Goal: Information Seeking & Learning: Learn about a topic

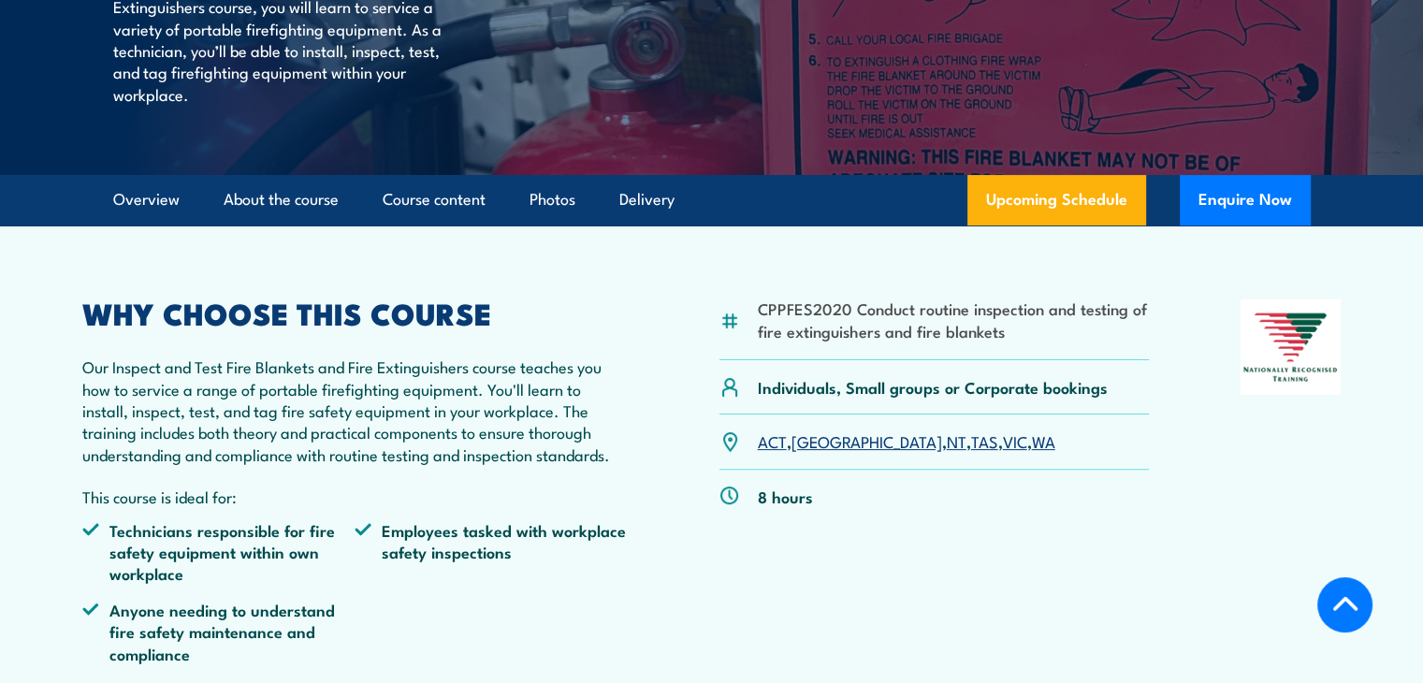
scroll to position [427, 0]
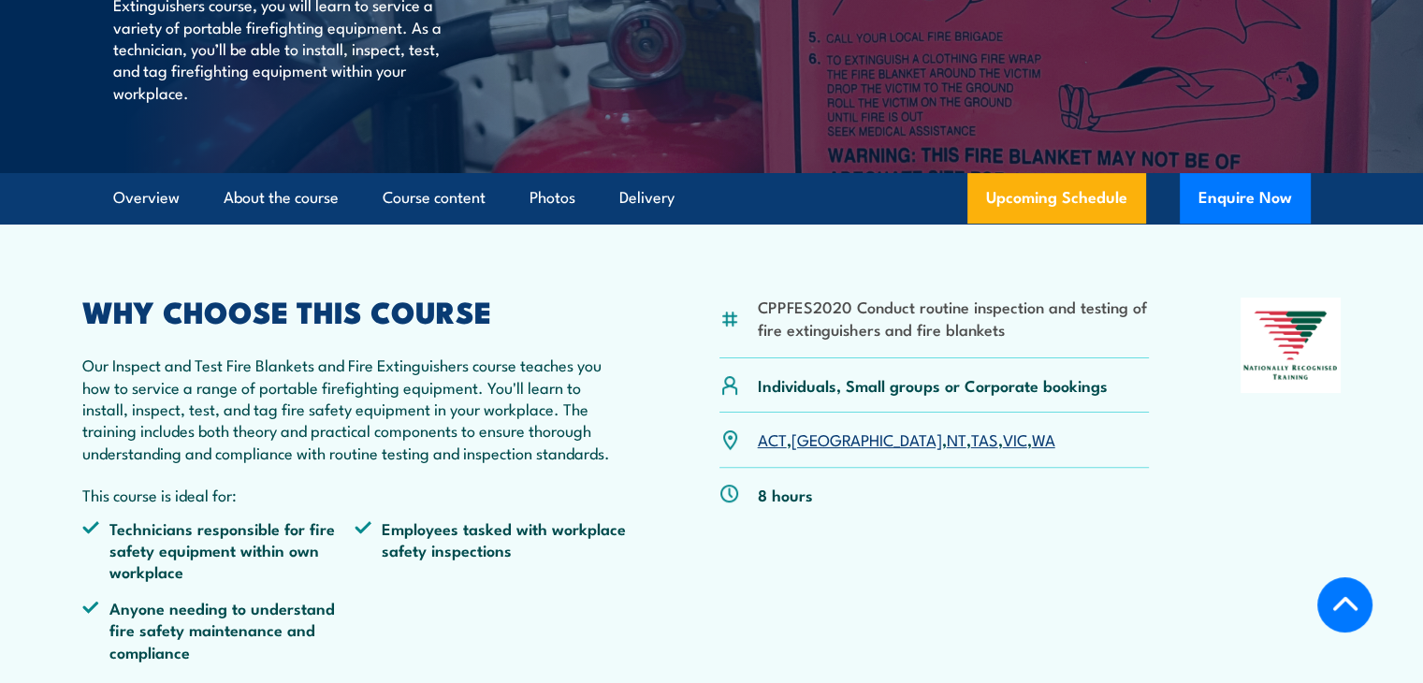
click at [947, 450] on link "NT" at bounding box center [957, 439] width 20 height 22
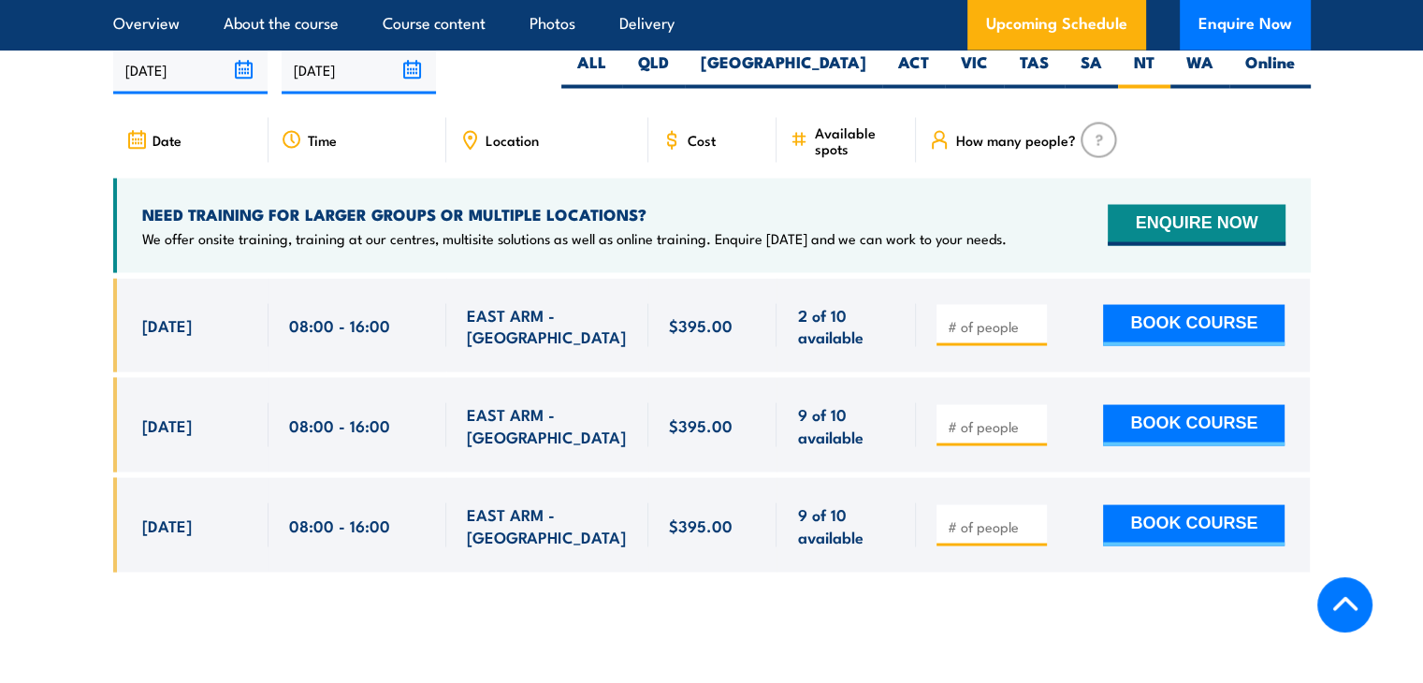
click at [976, 600] on div at bounding box center [712, 439] width 1198 height 322
click at [1029, 335] on input "1" at bounding box center [994, 325] width 94 height 19
click at [1029, 335] on input "2" at bounding box center [994, 325] width 94 height 19
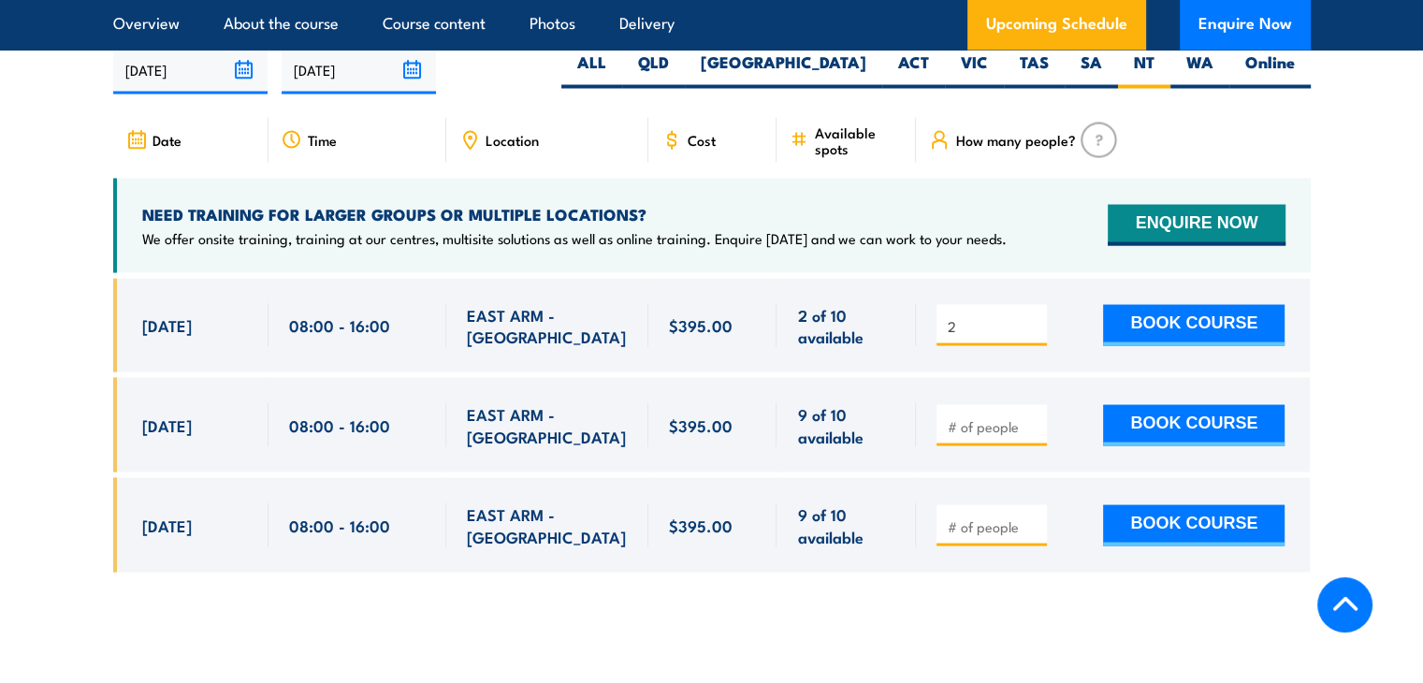
click at [1029, 335] on input "2" at bounding box center [994, 325] width 94 height 19
drag, startPoint x: 1029, startPoint y: 357, endPoint x: 886, endPoint y: 529, distance: 223.2
type input "1"
click at [947, 335] on input "1" at bounding box center [994, 325] width 94 height 19
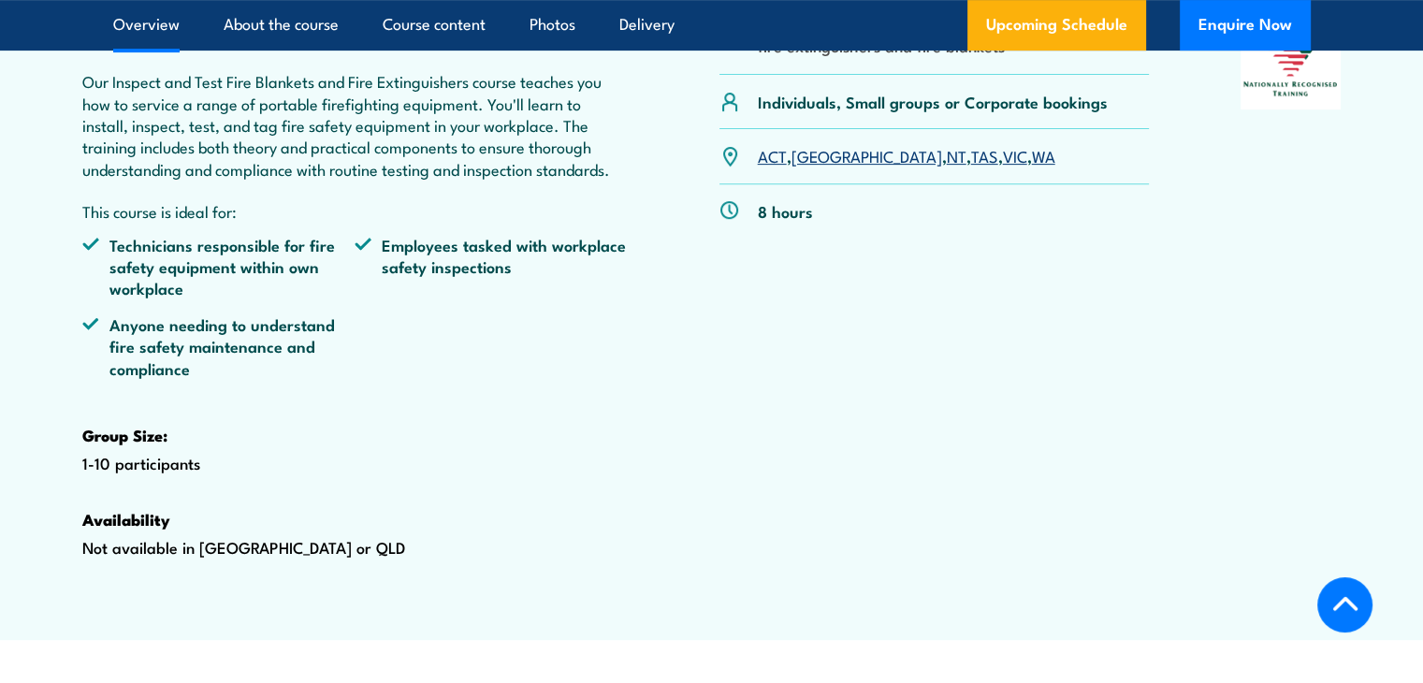
scroll to position [463, 0]
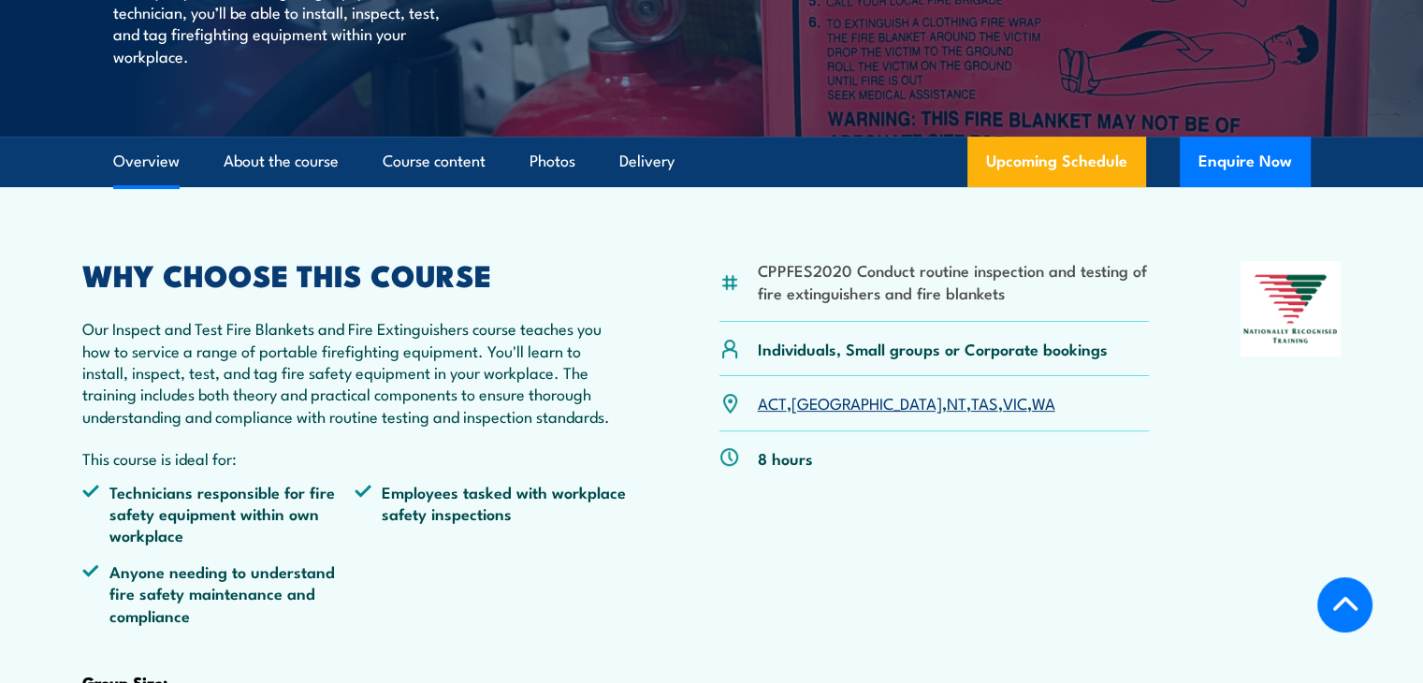
click at [947, 414] on link "NT" at bounding box center [957, 402] width 20 height 22
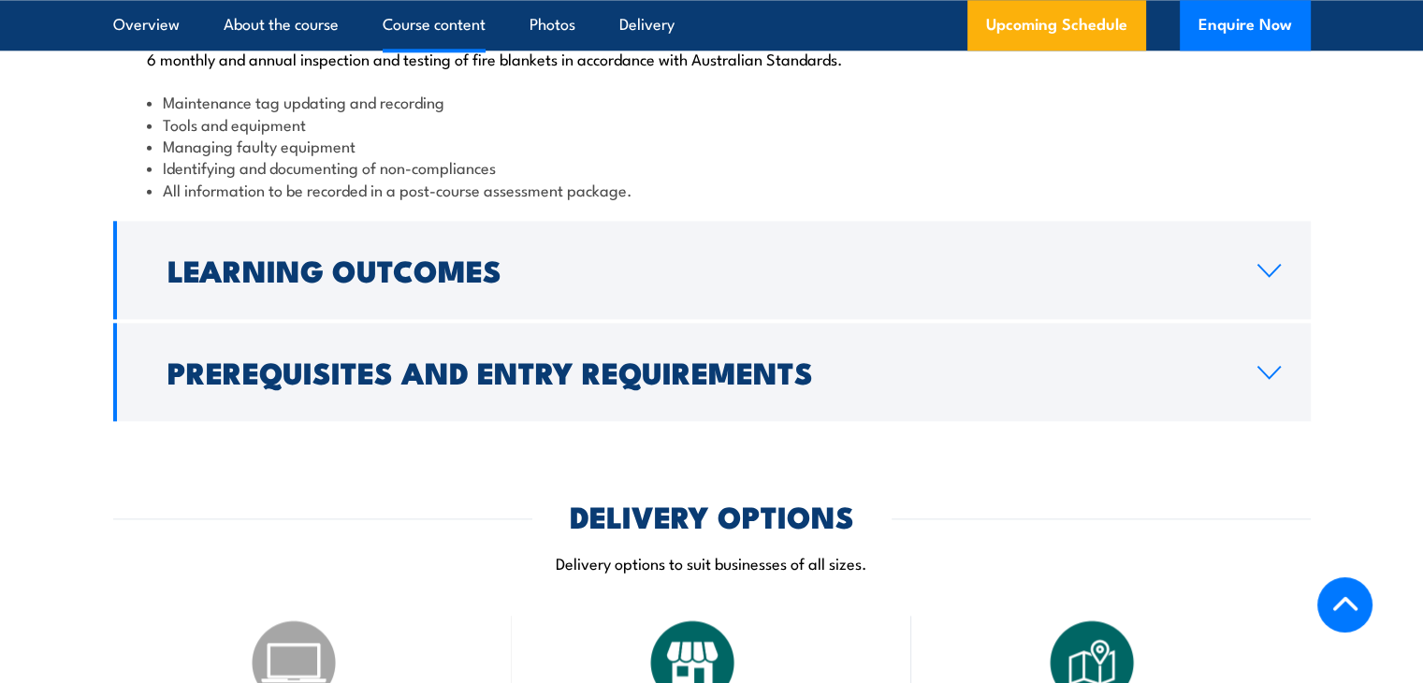
scroll to position [2189, 0]
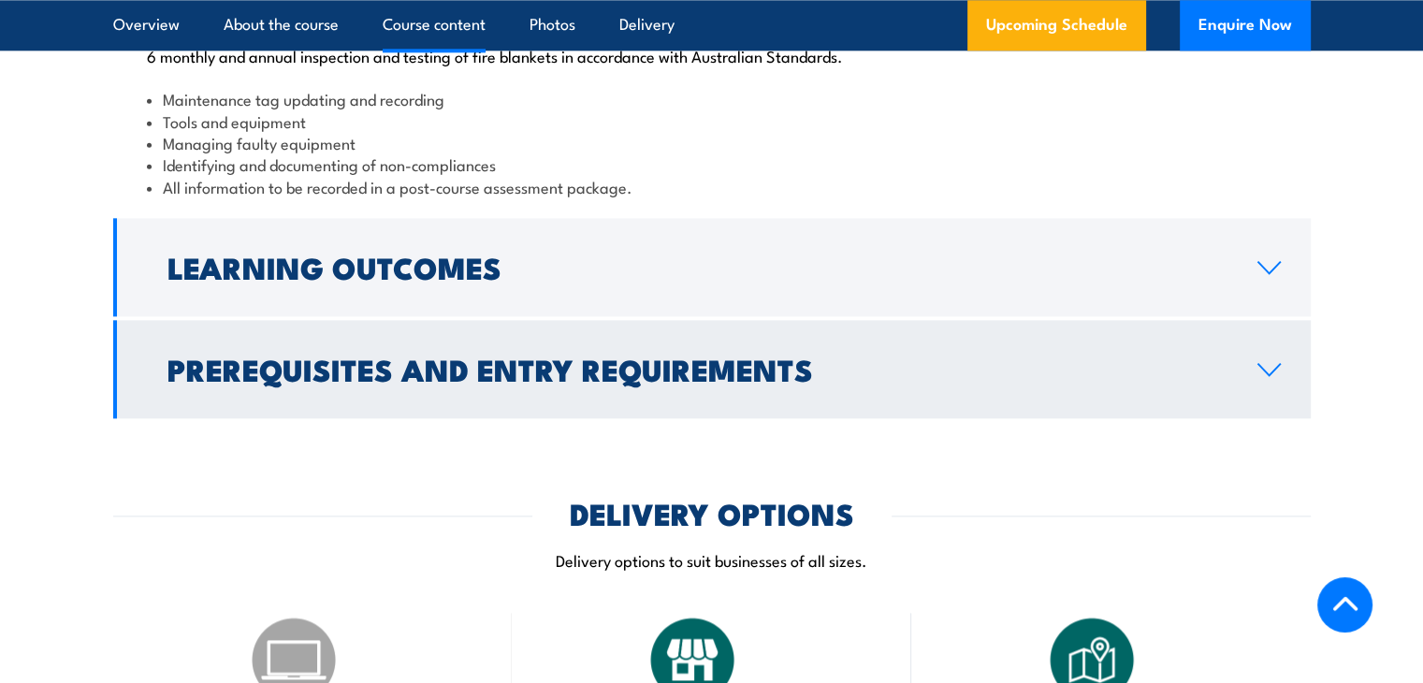
click at [526, 382] on h2 "Prerequisites and Entry Requirements" at bounding box center [697, 369] width 1060 height 26
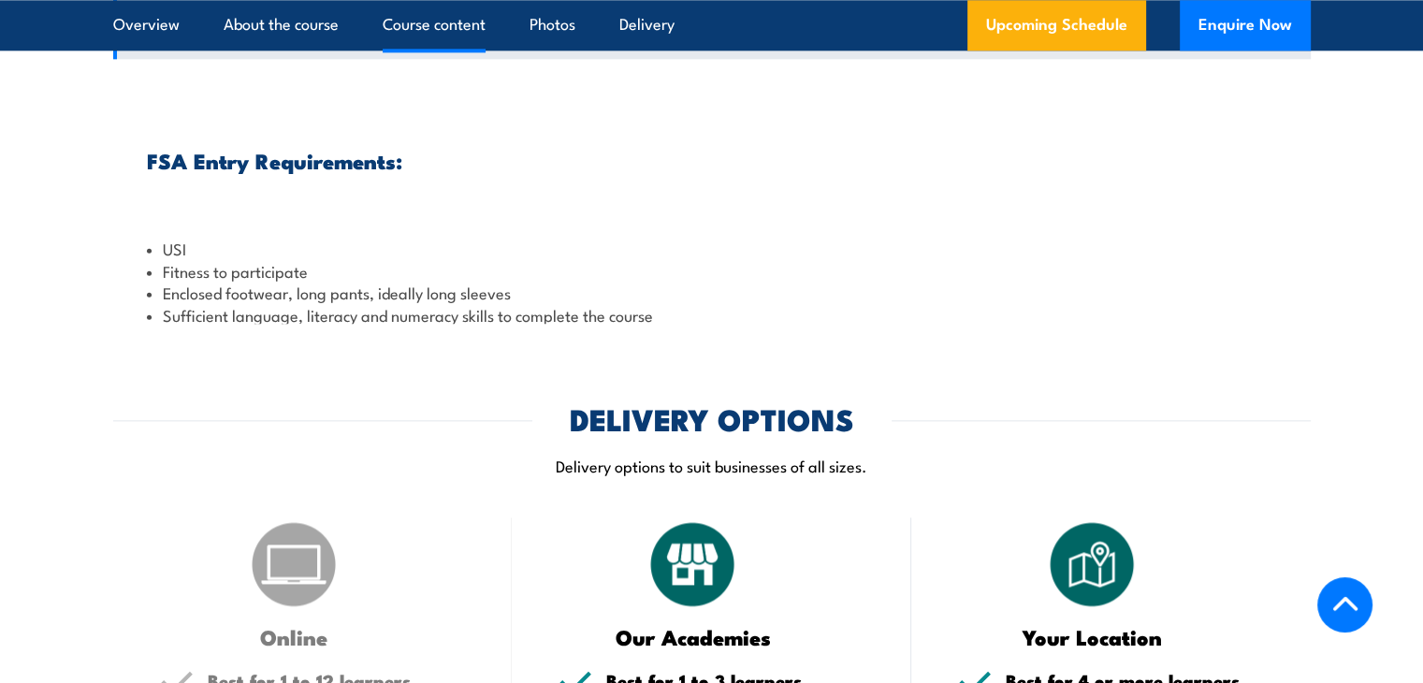
scroll to position [2109, 0]
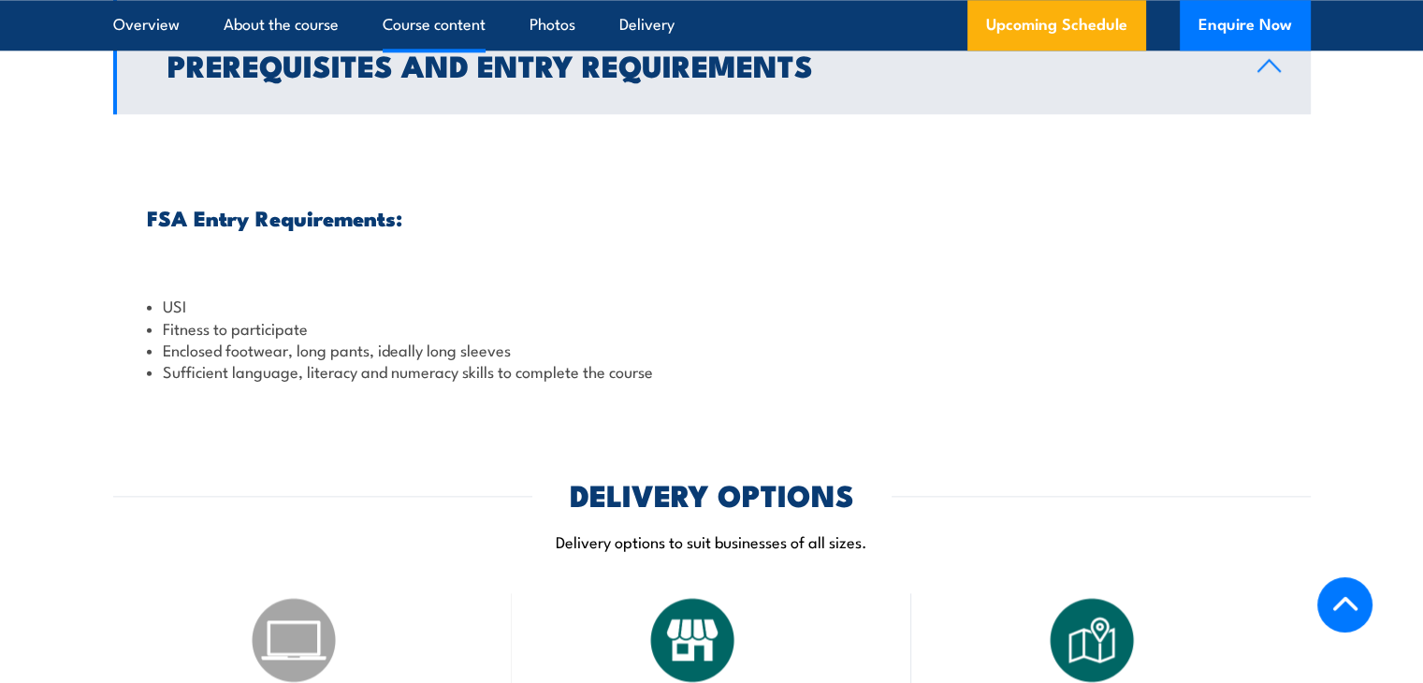
click at [464, 78] on h2 "Prerequisites and Entry Requirements" at bounding box center [697, 64] width 1060 height 26
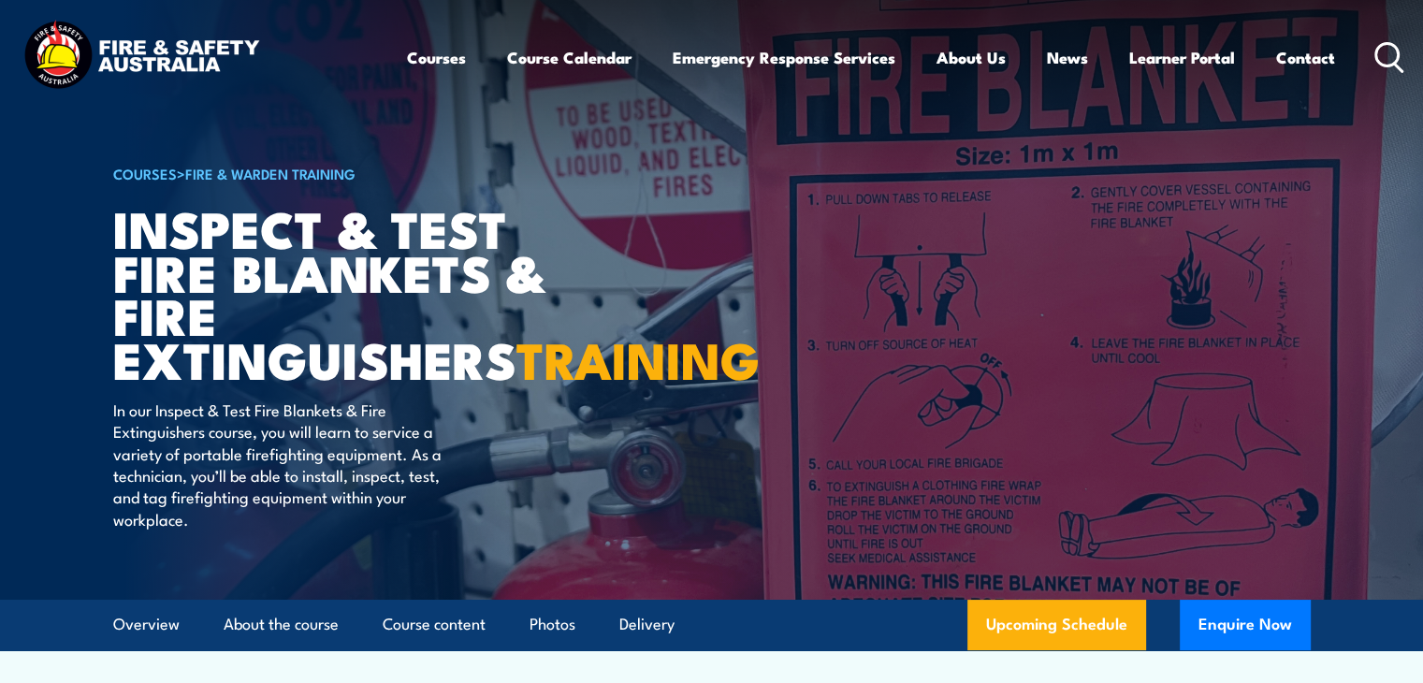
scroll to position [51, 0]
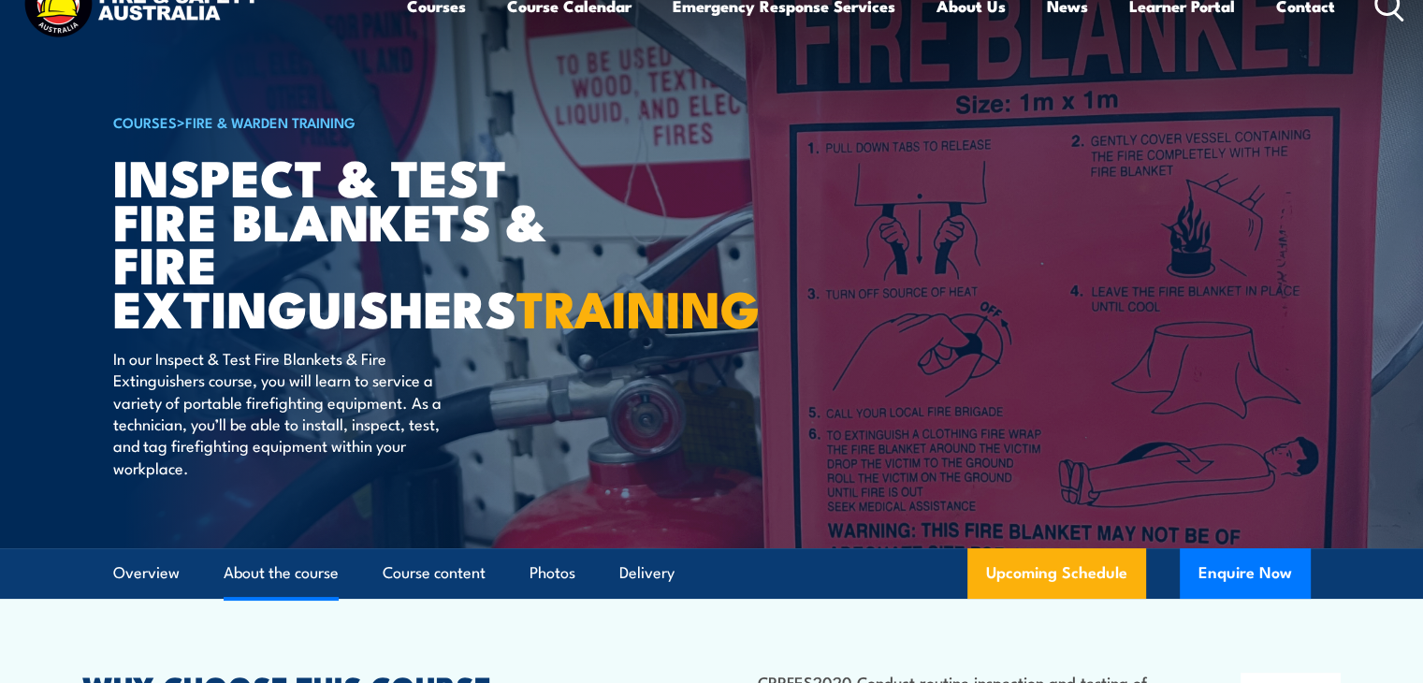
click at [319, 598] on link "About the course" at bounding box center [281, 573] width 115 height 50
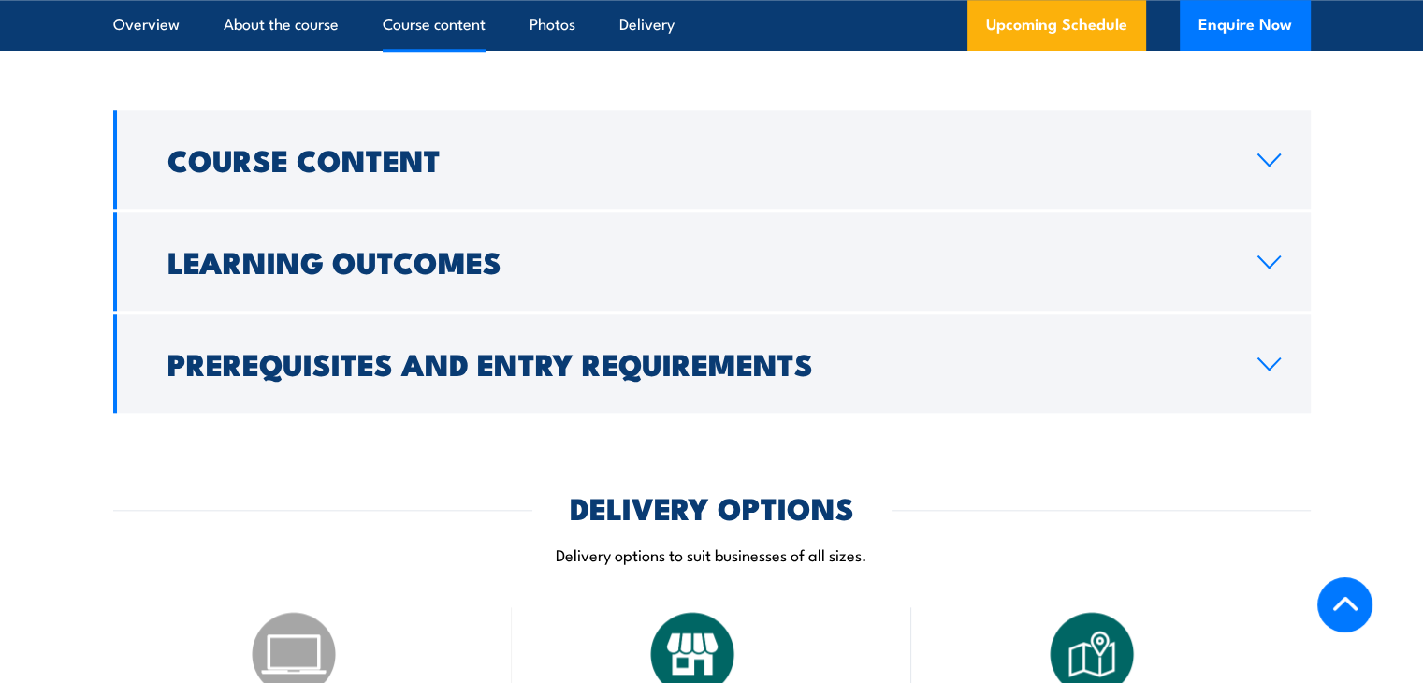
scroll to position [1811, 0]
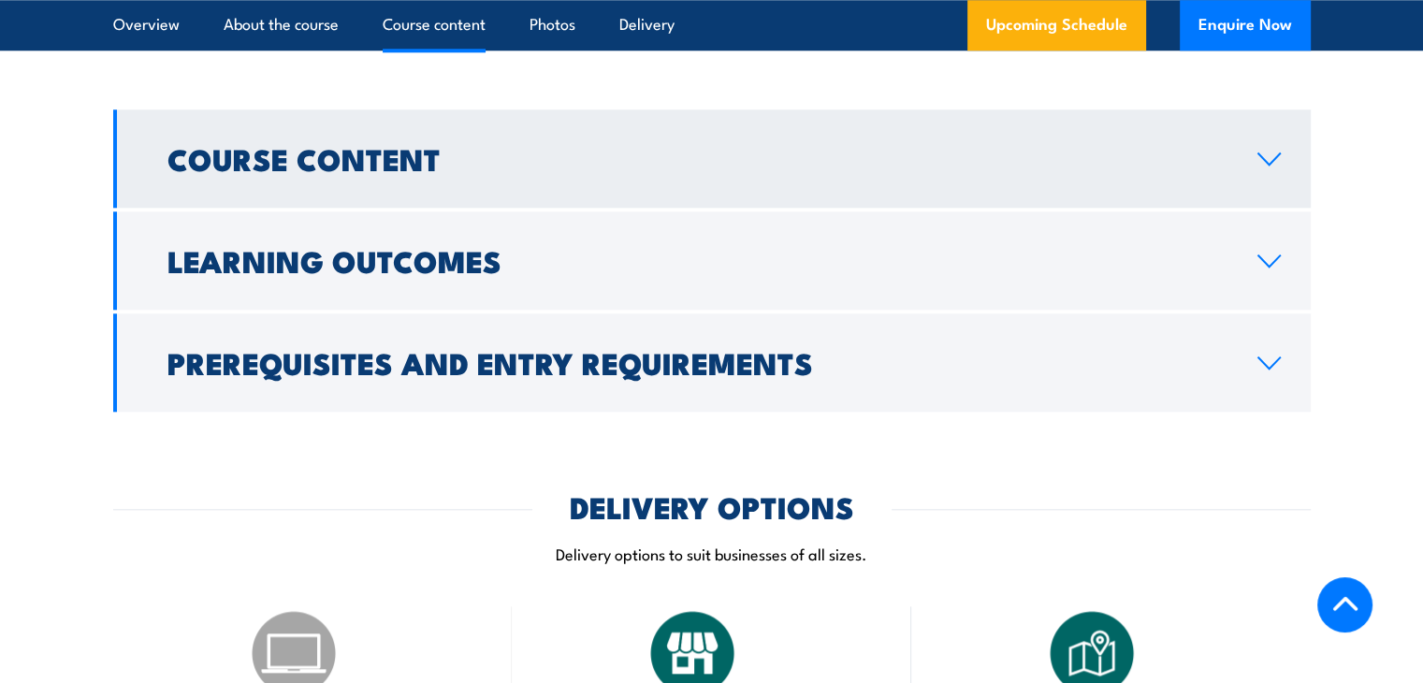
click at [1282, 208] on link "Course Content" at bounding box center [712, 158] width 1198 height 98
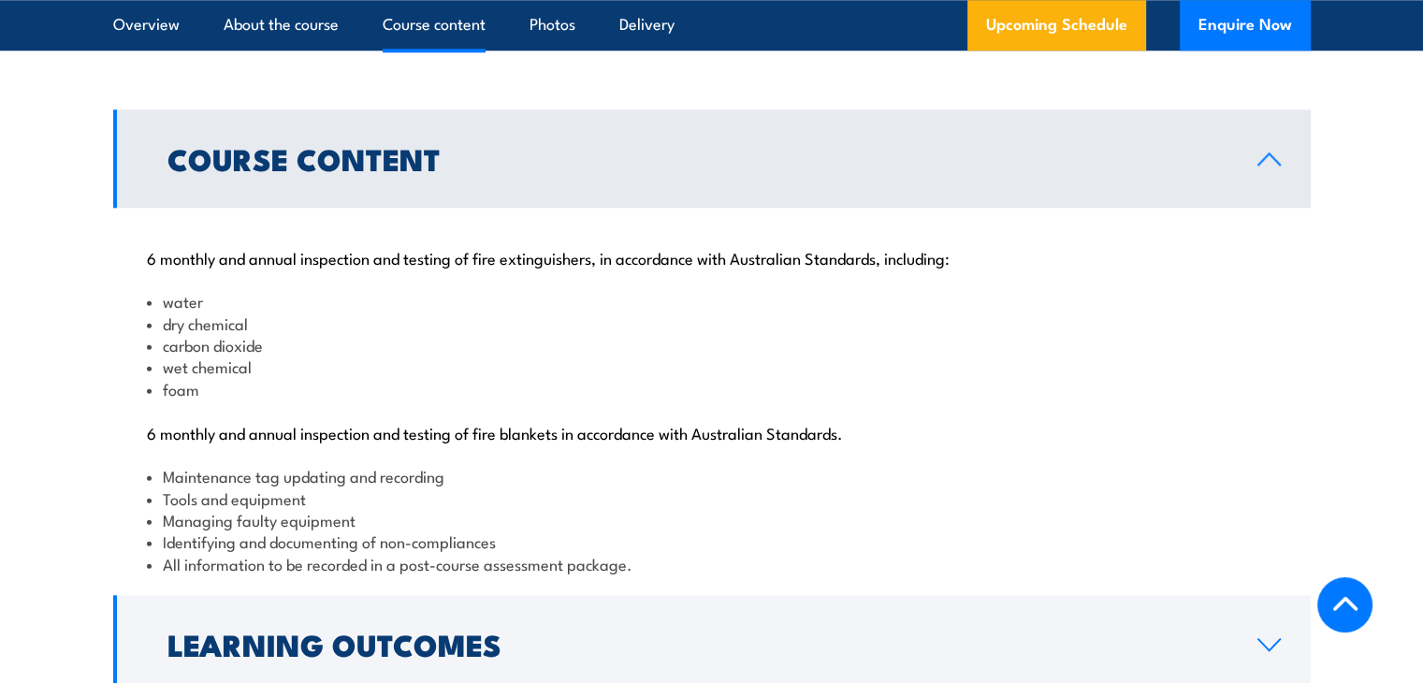
click at [1282, 208] on link "Course Content" at bounding box center [712, 158] width 1198 height 98
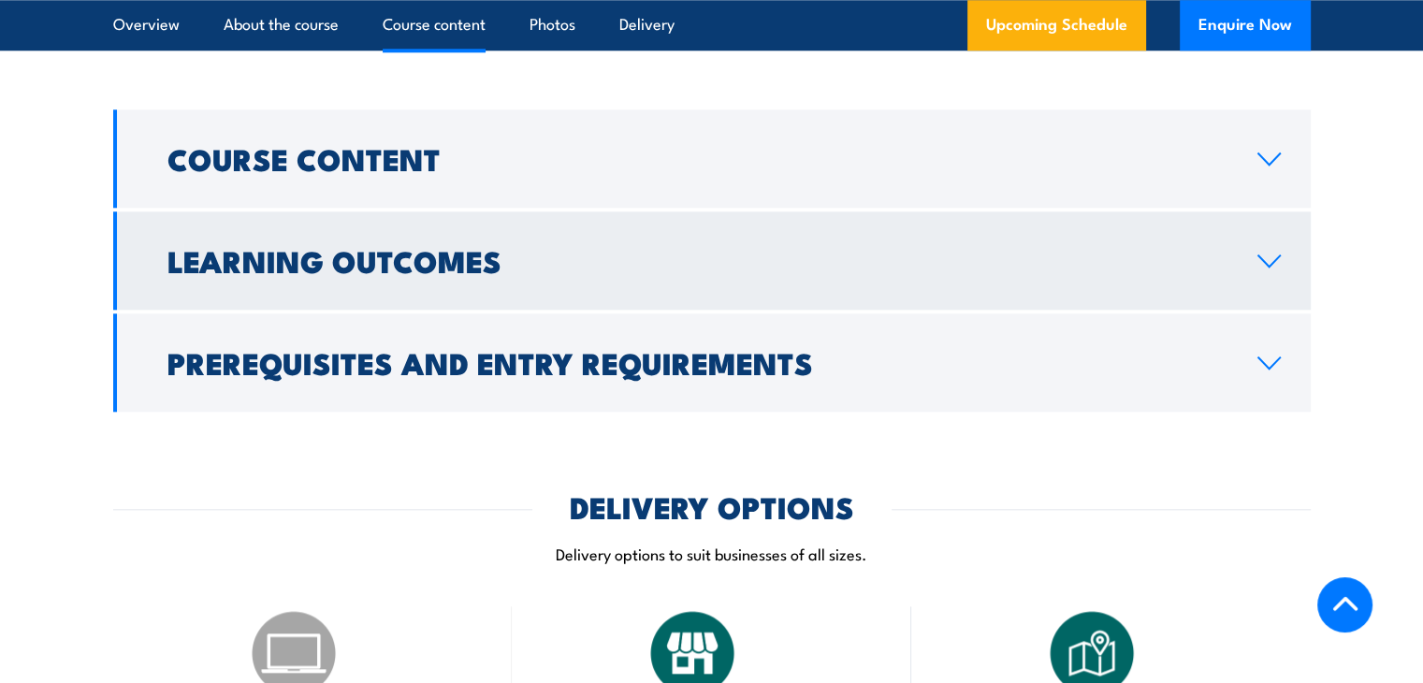
click at [1261, 269] on icon at bounding box center [1269, 261] width 25 height 15
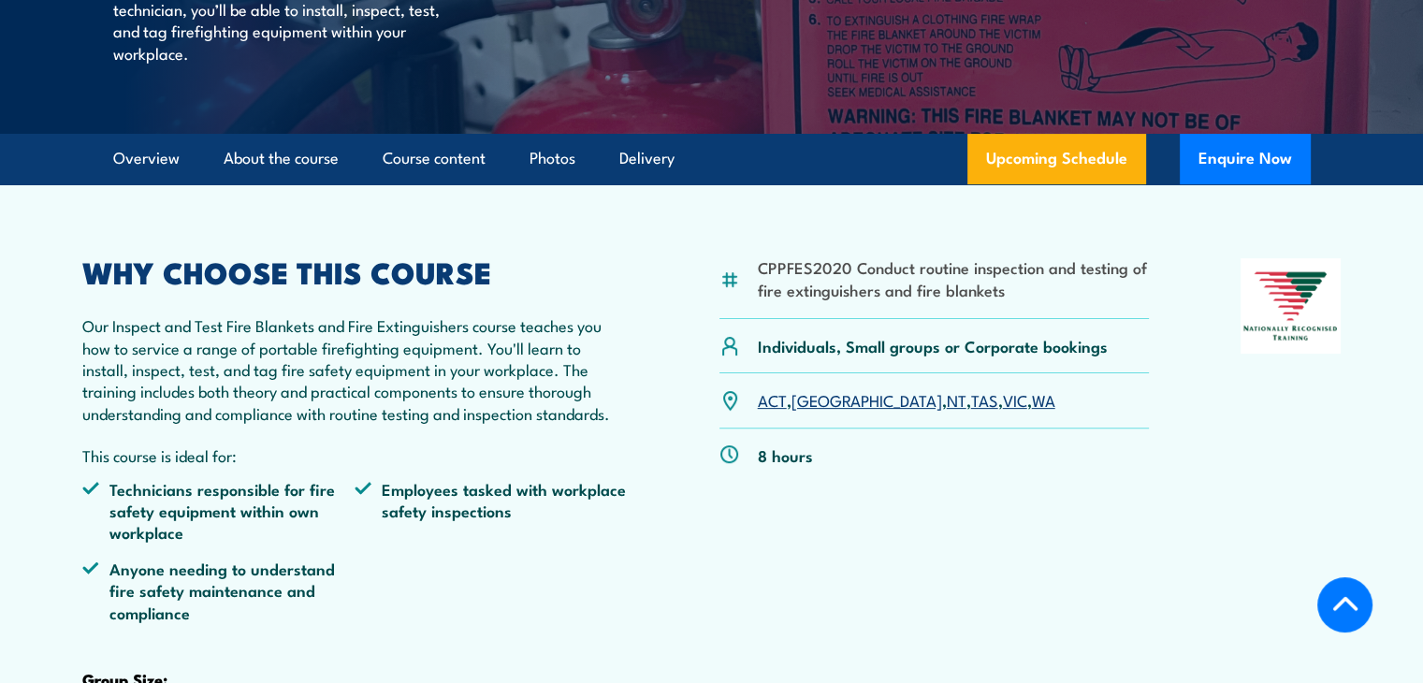
scroll to position [0, 0]
